Goal: Task Accomplishment & Management: Use online tool/utility

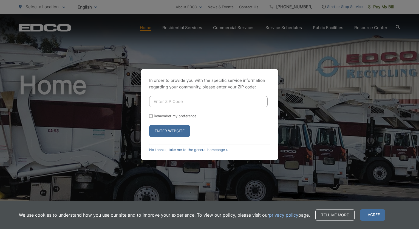
click at [170, 101] on input "Enter ZIP Code" at bounding box center [208, 102] width 118 height 12
type input "92064"
click at [168, 131] on button "Enter Website" at bounding box center [169, 130] width 41 height 13
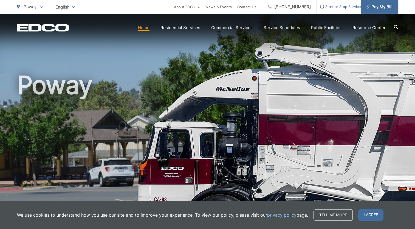
click at [382, 7] on span "Pay My Bill" at bounding box center [379, 7] width 26 height 7
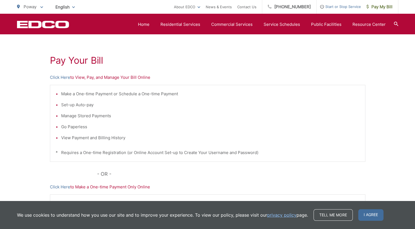
scroll to position [79, 0]
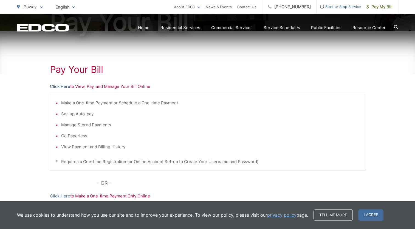
click at [57, 86] on link "Click Here" at bounding box center [60, 86] width 20 height 7
